Goal: Transaction & Acquisition: Download file/media

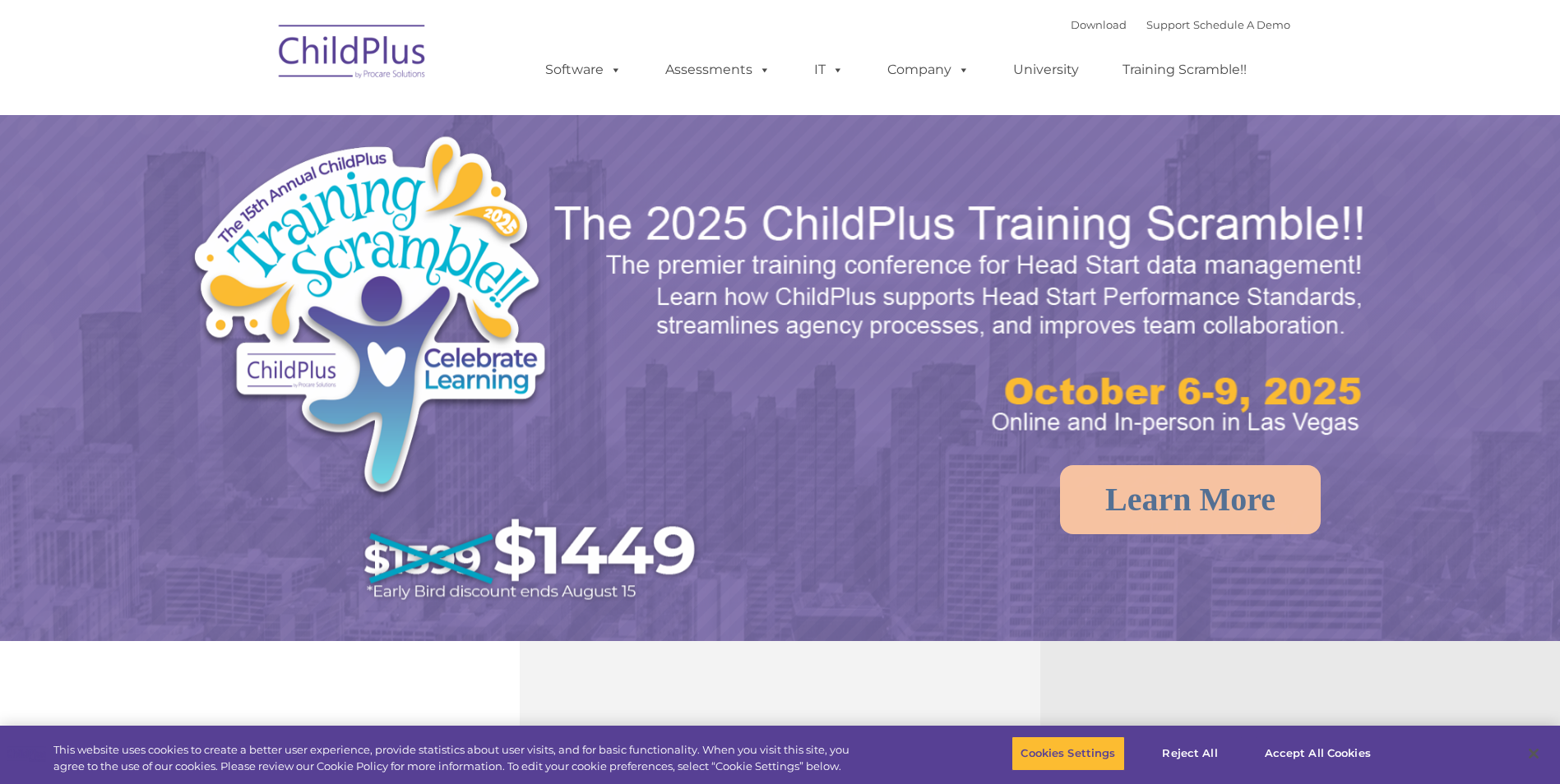
select select "MEDIUM"
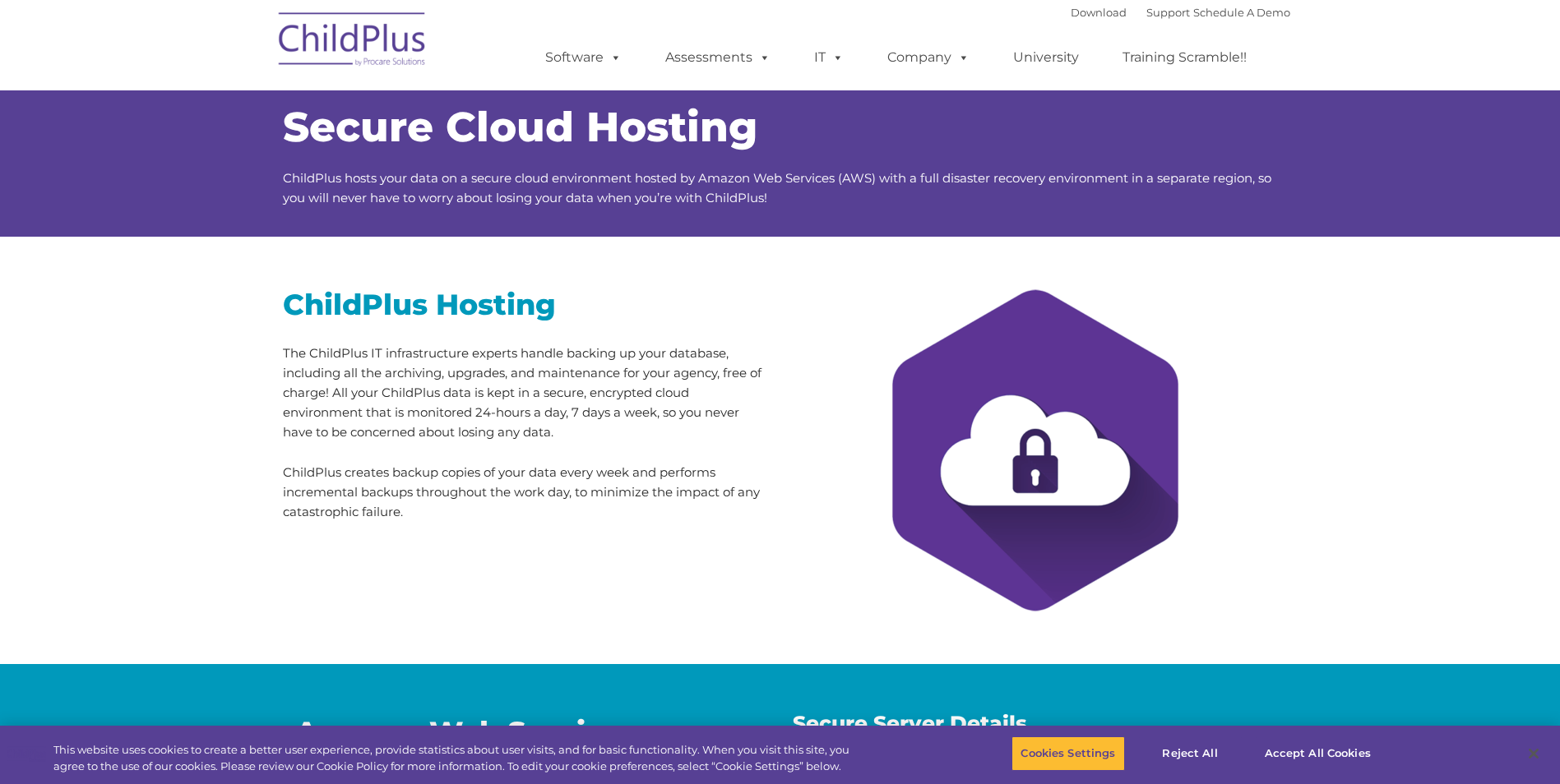
click at [335, 53] on img at bounding box center [353, 42] width 164 height 82
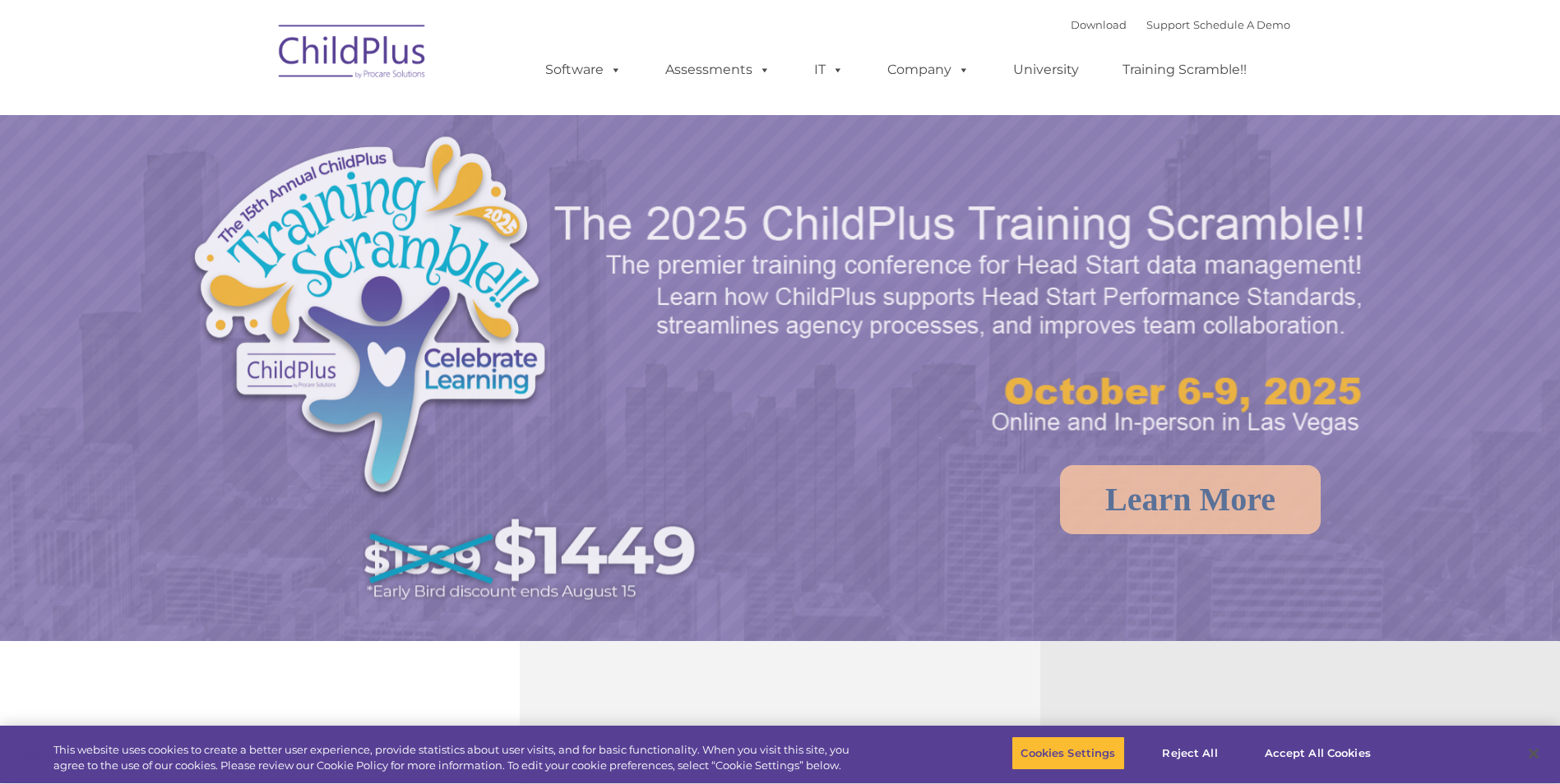
select select "MEDIUM"
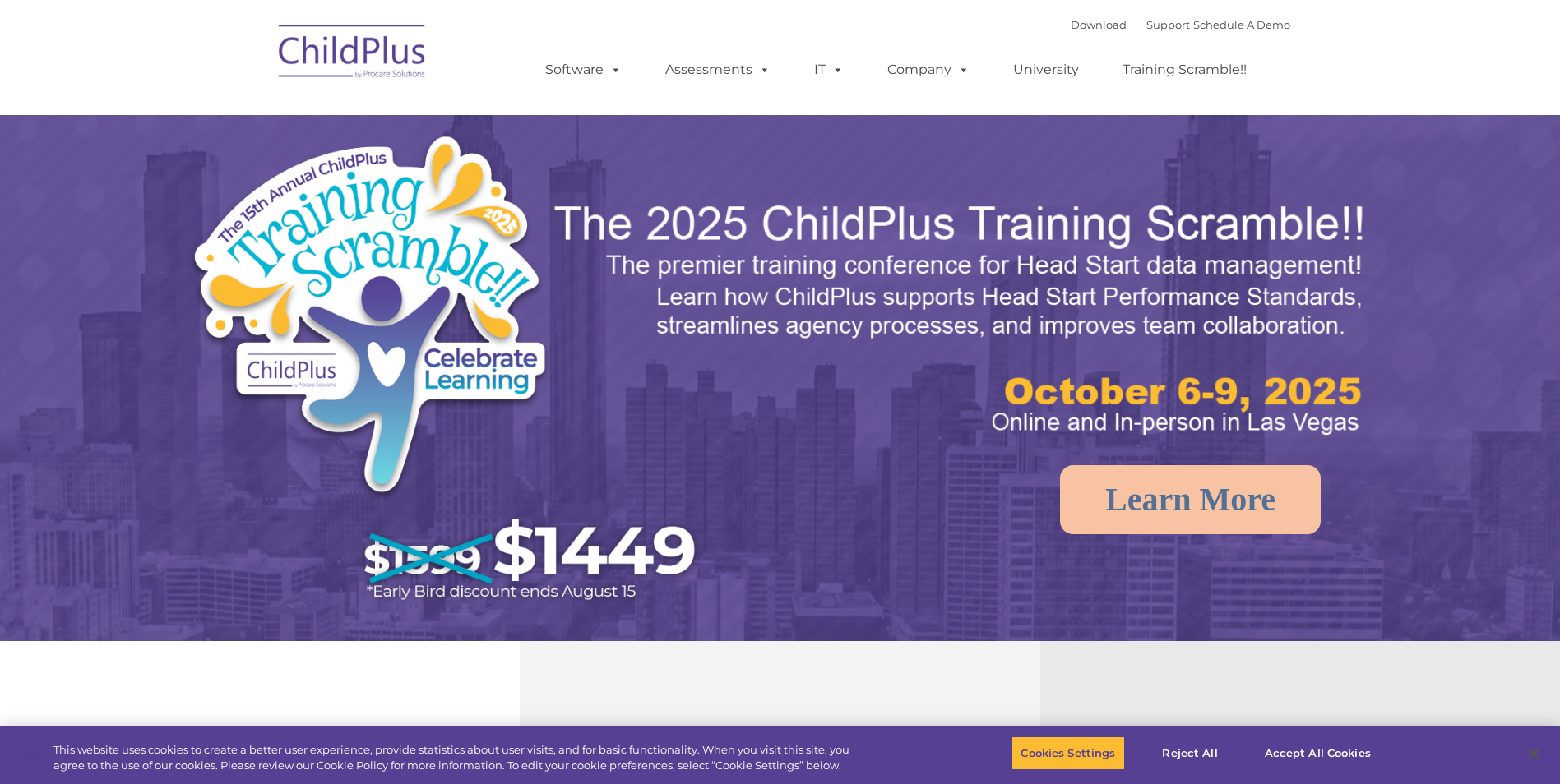
click at [1396, 66] on nav "Download Support | Schedule A Demo  MENU MENU Software ChildPlus: The original…" at bounding box center [780, 57] width 1560 height 115
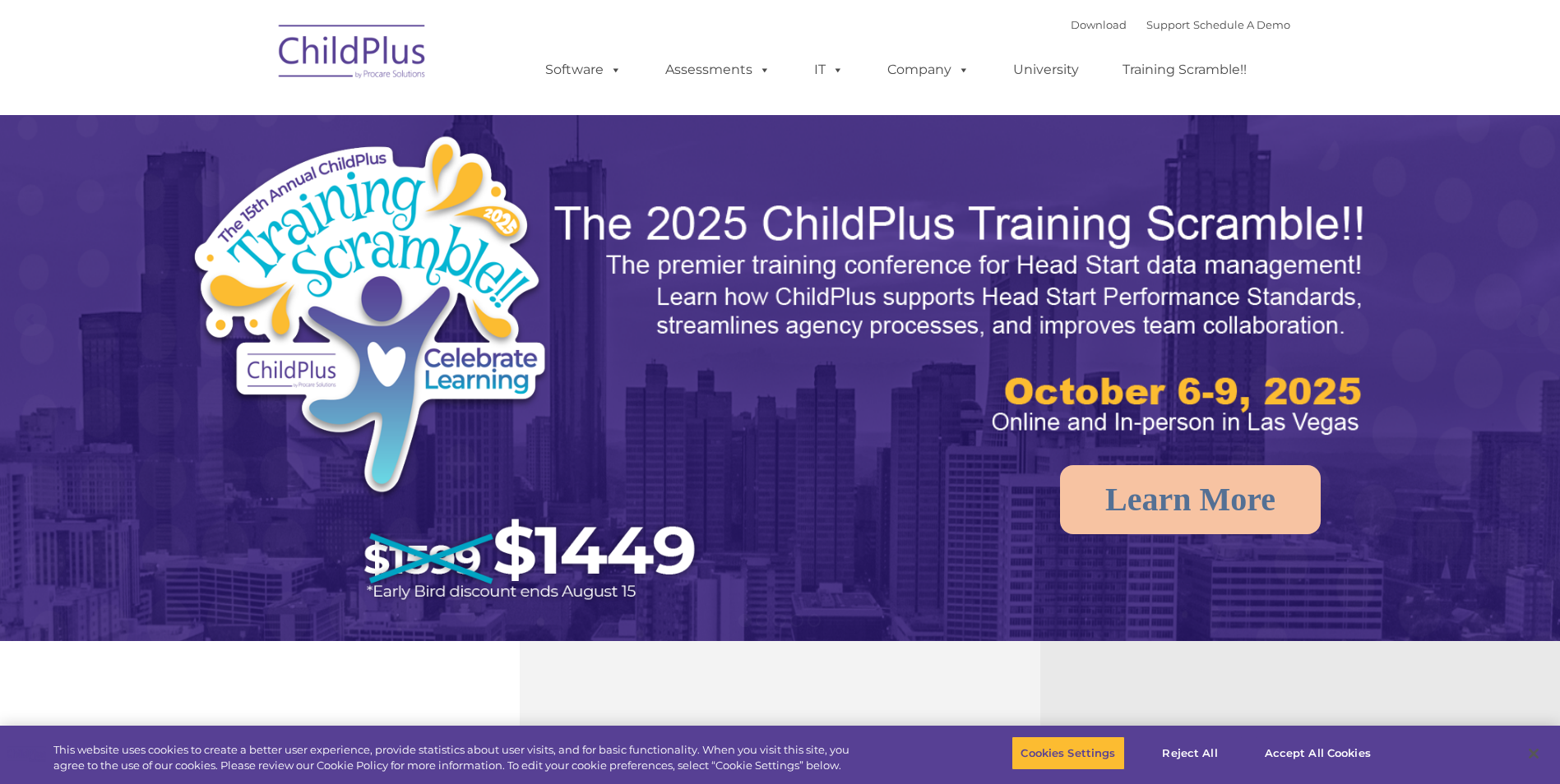
click at [1396, 66] on nav "Download Support | Schedule A Demo  MENU MENU Software ChildPlus: The original…" at bounding box center [780, 57] width 1560 height 115
click at [1076, 27] on link "Download" at bounding box center [1098, 24] width 56 height 13
